Goal: Find specific page/section: Find specific page/section

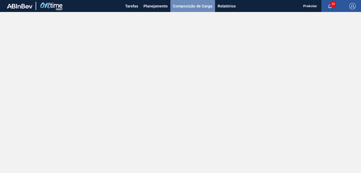
click at [205, 6] on span "Composição de Carga" at bounding box center [192, 6] width 39 height 6
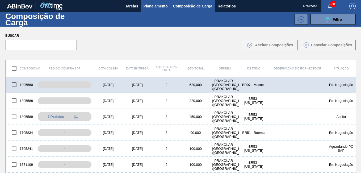
click at [160, 5] on span "Planejamento" at bounding box center [155, 6] width 24 height 6
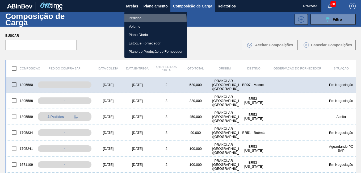
click at [136, 20] on li "Pedidos" at bounding box center [155, 18] width 62 height 8
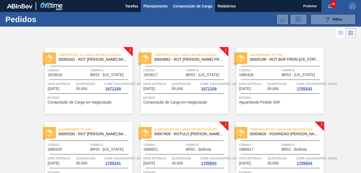
click at [204, 6] on span "Composição de Carga" at bounding box center [192, 6] width 39 height 6
